Goal: Find specific page/section: Find specific page/section

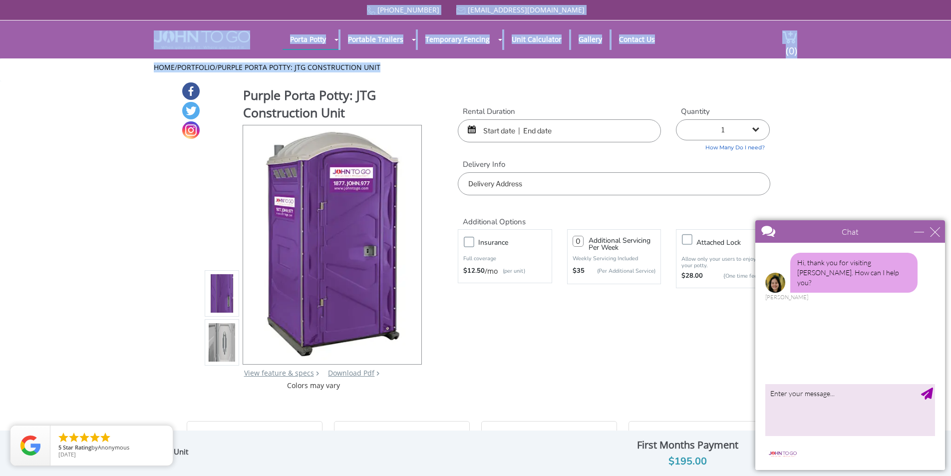
drag, startPoint x: 143, startPoint y: 3, endPoint x: 590, endPoint y: 66, distance: 451.5
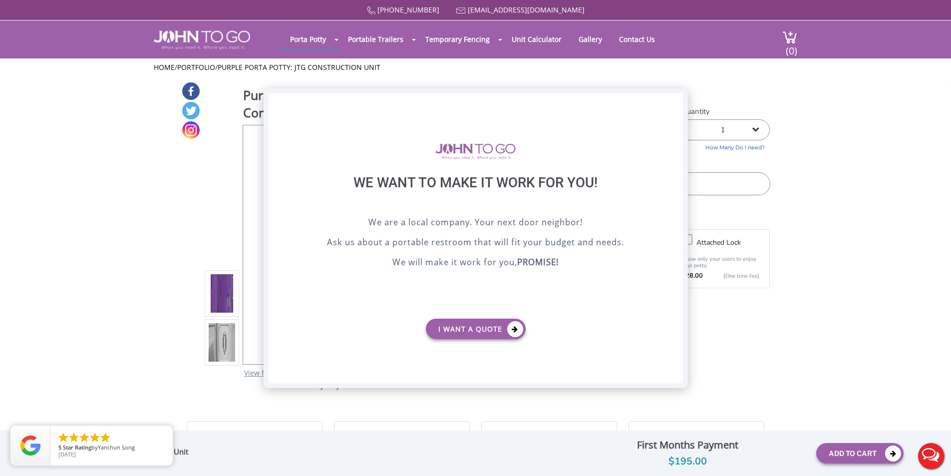
click at [675, 101] on div "X" at bounding box center [674, 101] width 15 height 17
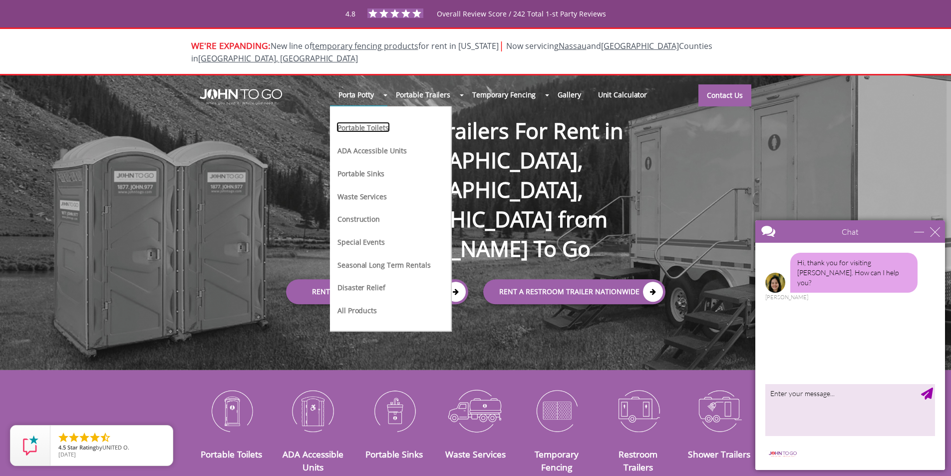
click at [372, 122] on link "Portable Toilets" at bounding box center [363, 127] width 53 height 10
